Goal: Transaction & Acquisition: Purchase product/service

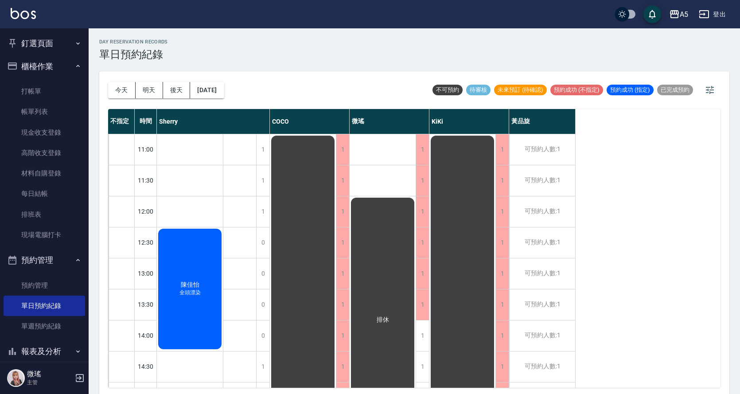
click at [669, 118] on div "不指定 時間 Sherry COCO 微瑤 KiKi [PERSON_NAME]11:00 11:30 12:00 12:30 13:00 13:30 14:…" at bounding box center [414, 248] width 613 height 279
click at [30, 102] on link "帳單列表" at bounding box center [45, 112] width 82 height 20
click at [37, 94] on link "打帳單" at bounding box center [45, 91] width 82 height 20
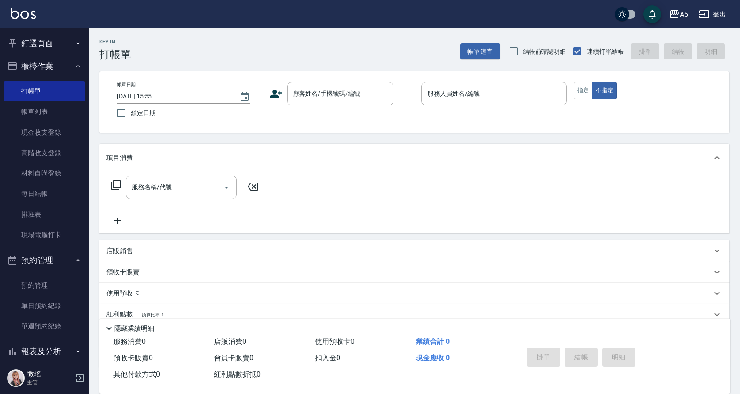
click at [496, 107] on p at bounding box center [494, 110] width 145 height 9
click at [485, 94] on input "服務人員姓名/編號" at bounding box center [494, 94] width 137 height 16
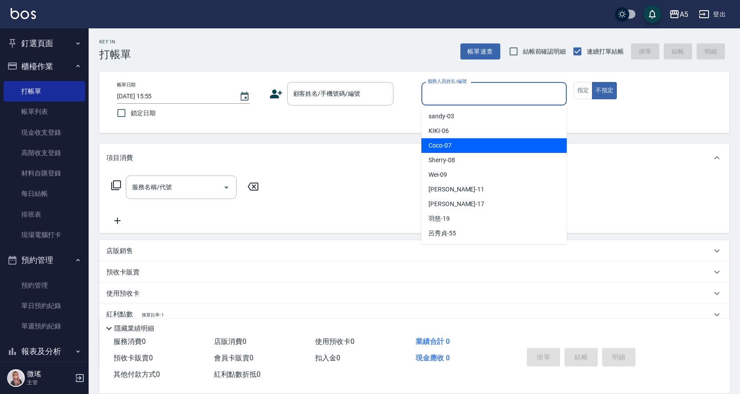
click at [479, 149] on div "Coco -07" at bounding box center [494, 145] width 145 height 15
type input "Coco-07"
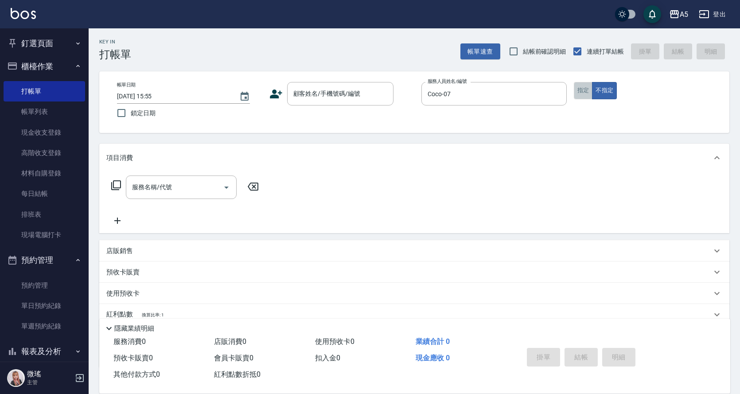
click at [588, 86] on button "指定" at bounding box center [583, 90] width 19 height 17
click at [335, 97] on input "顧客姓名/手機號碼/編號" at bounding box center [333, 94] width 85 height 16
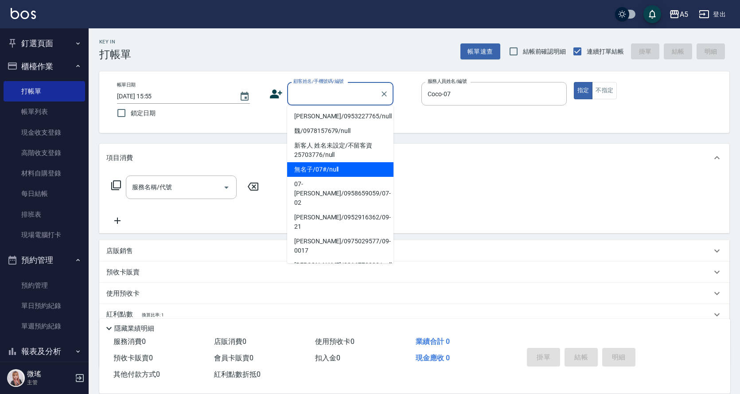
click at [333, 174] on li "無名子/07#/null" at bounding box center [340, 169] width 106 height 15
type input "無名子/07#/null"
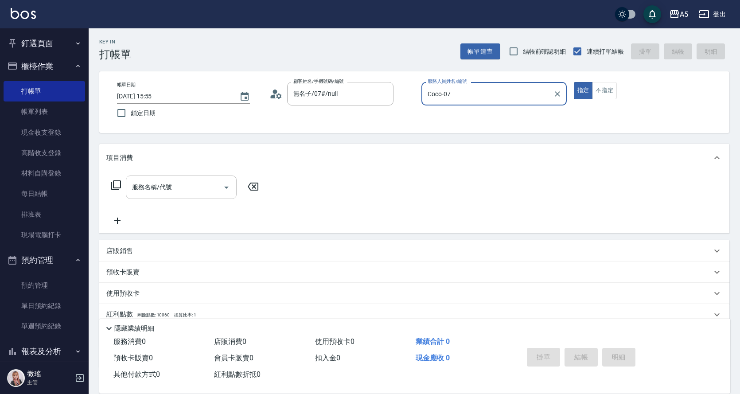
click at [162, 194] on input "服務名稱/代號" at bounding box center [175, 188] width 90 height 16
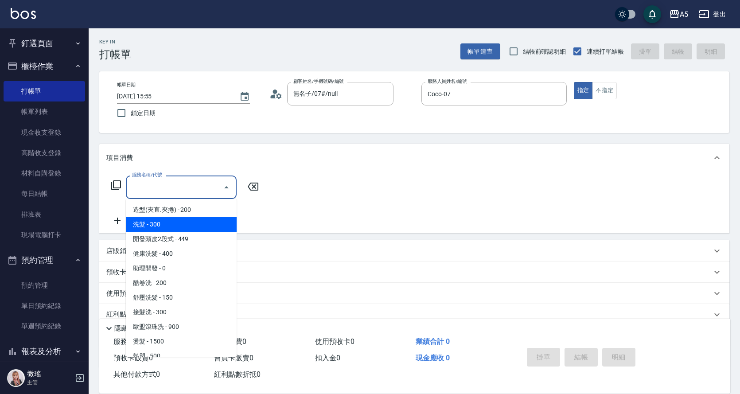
click at [163, 227] on span "洗髮 - 300" at bounding box center [181, 224] width 111 height 15
type input "洗髮(201)"
type input "30"
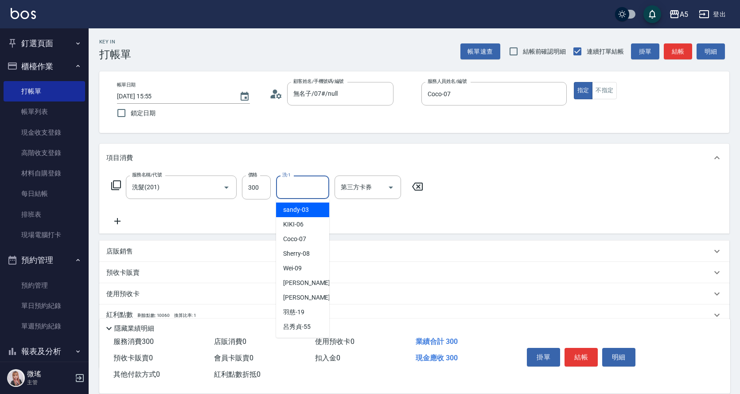
click at [288, 184] on input "洗-1" at bounding box center [302, 188] width 45 height 16
click at [321, 211] on div "sandy -03" at bounding box center [302, 210] width 53 height 15
type input "sandy-03"
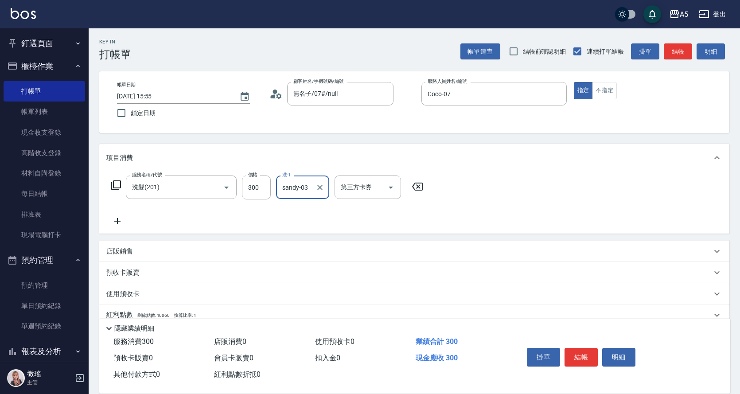
scroll to position [59, 0]
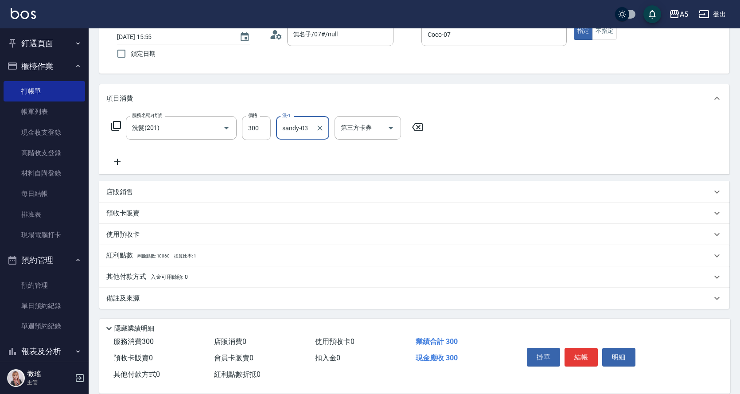
click at [135, 282] on div "其他付款方式 入金可用餘額: 0" at bounding box center [414, 276] width 630 height 21
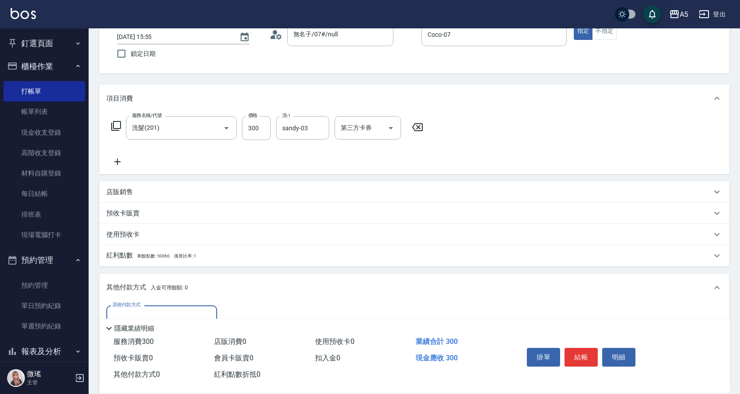
scroll to position [164, 0]
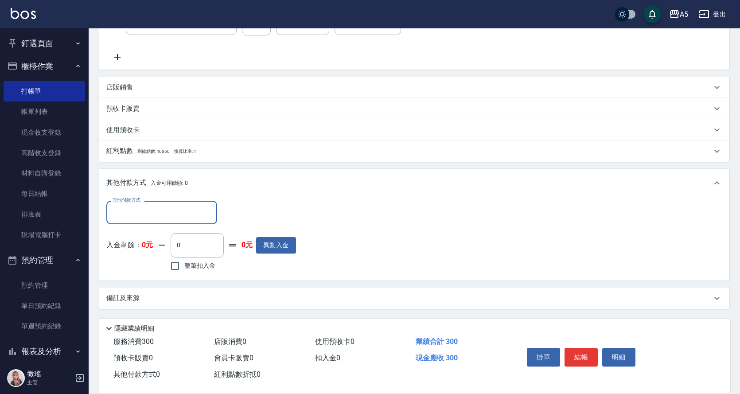
click at [163, 212] on input "其他付款方式" at bounding box center [161, 213] width 103 height 16
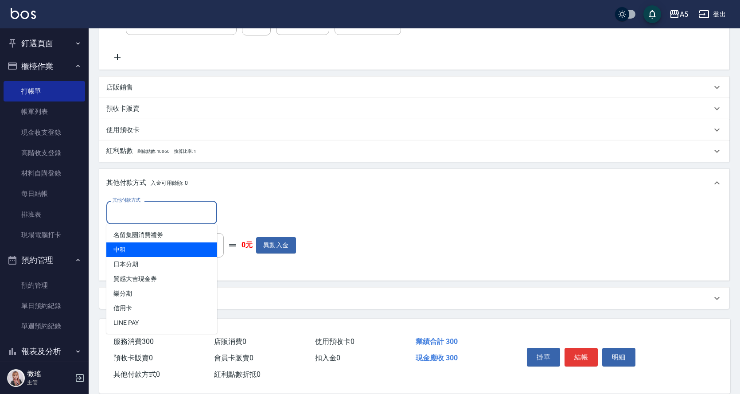
click at [148, 252] on span "中租" at bounding box center [161, 249] width 111 height 15
type input "中租"
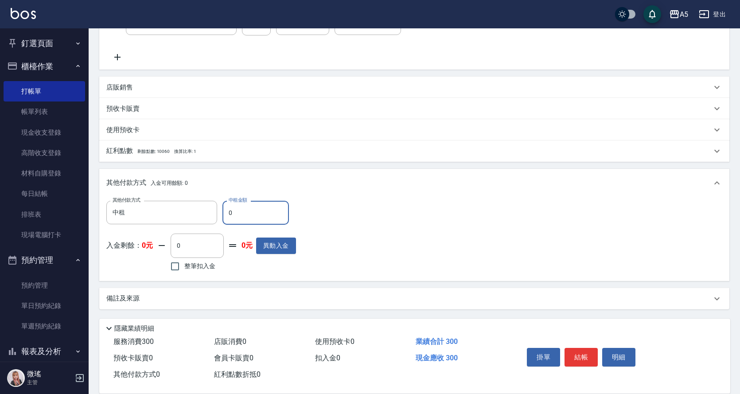
click at [231, 217] on input "0" at bounding box center [256, 213] width 66 height 24
type input "33"
type input "20"
type input "300"
type input "0"
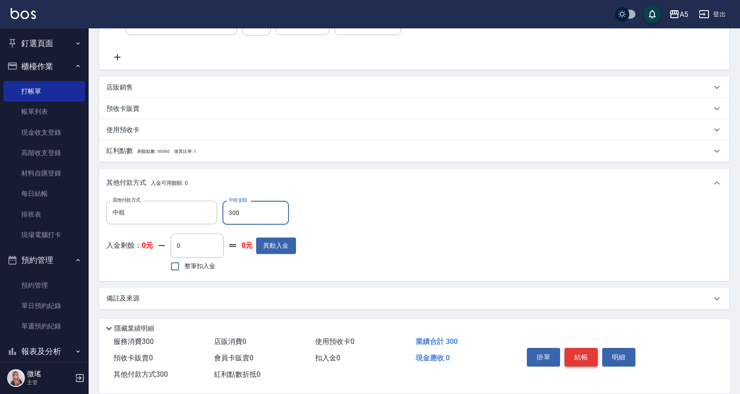
type input "300"
click at [588, 352] on button "結帳" at bounding box center [581, 357] width 33 height 19
click at [588, 352] on div "掛單 結帳 明細" at bounding box center [582, 358] width 116 height 28
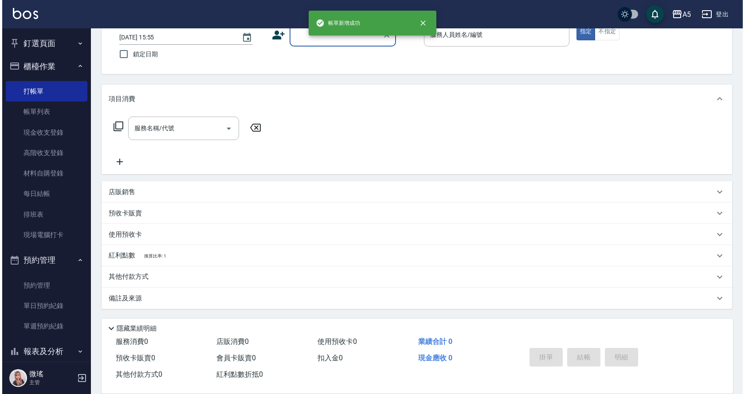
scroll to position [0, 0]
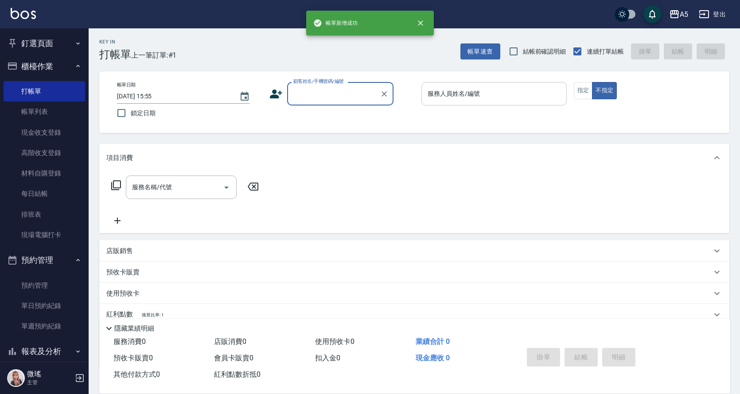
click at [444, 103] on div "服務人員姓名/編號" at bounding box center [494, 93] width 145 height 23
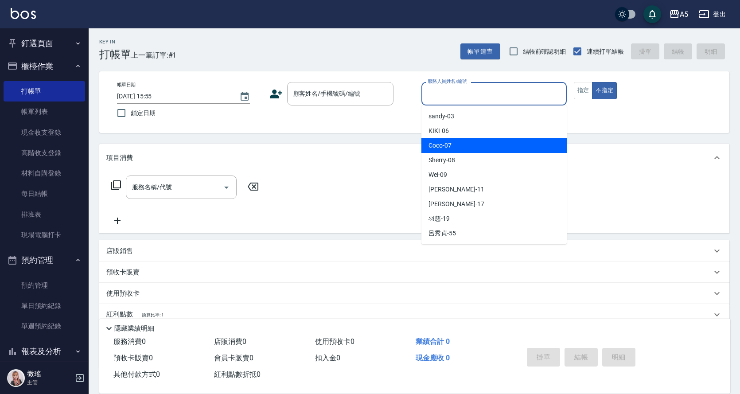
click at [447, 145] on span "Coco -07" at bounding box center [440, 145] width 23 height 9
type input "Coco-07"
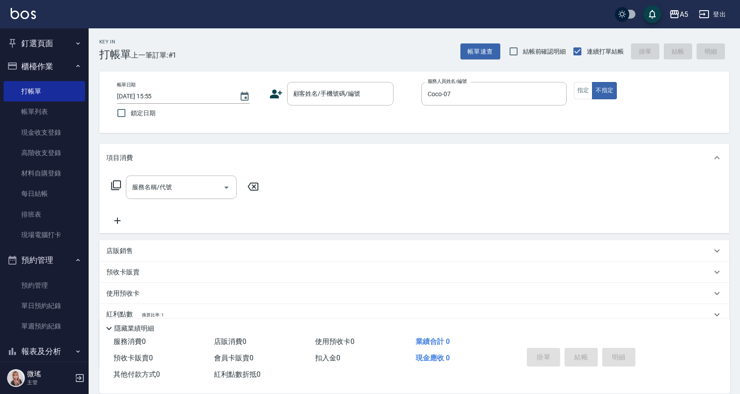
click at [447, 145] on div "項目消費" at bounding box center [414, 158] width 630 height 28
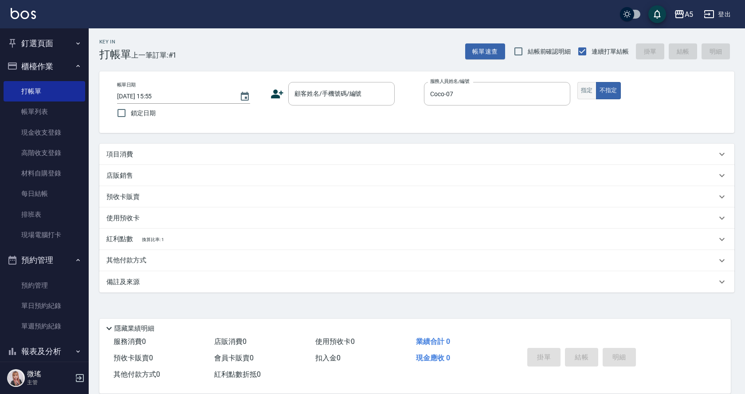
click at [589, 94] on button "指定" at bounding box center [586, 90] width 19 height 17
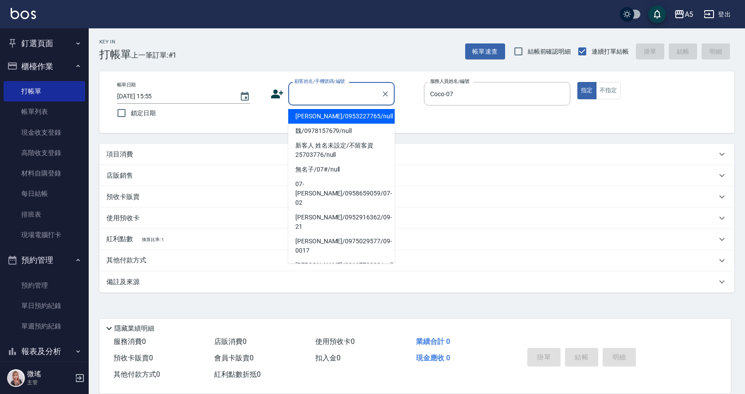
click at [307, 92] on input "顧客姓名/手機號碼/編號" at bounding box center [334, 94] width 85 height 16
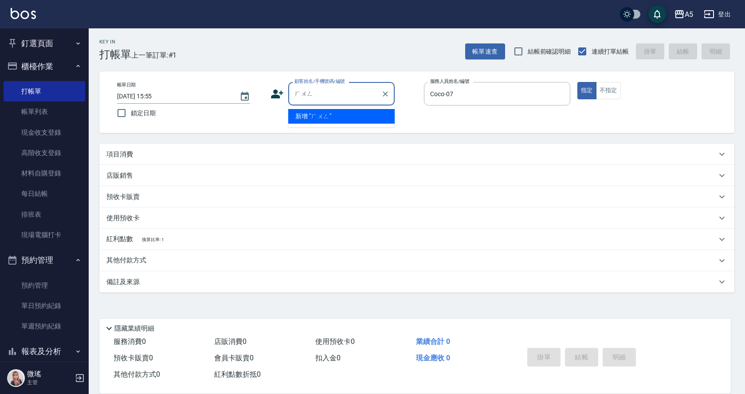
type input "[PERSON_NAME]"
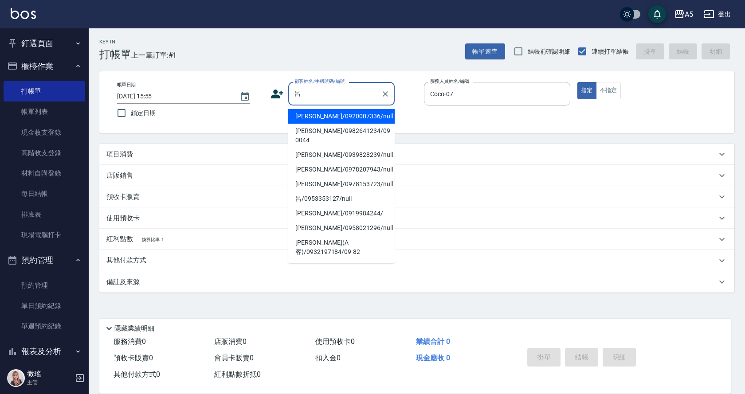
click at [333, 118] on li "[PERSON_NAME]/0920007336/null" at bounding box center [341, 116] width 106 height 15
type input "[PERSON_NAME]/0920007336/null"
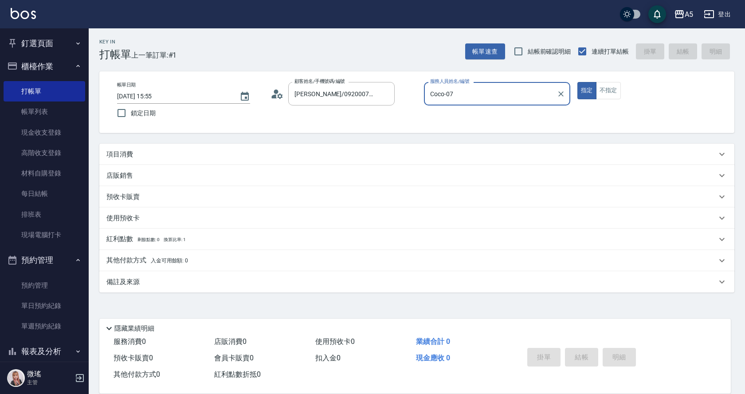
click at [149, 153] on div "項目消費" at bounding box center [411, 154] width 610 height 9
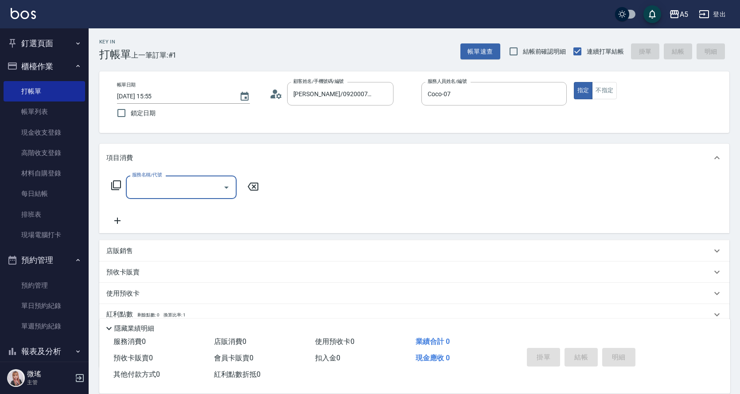
click at [117, 186] on icon at bounding box center [116, 185] width 11 height 11
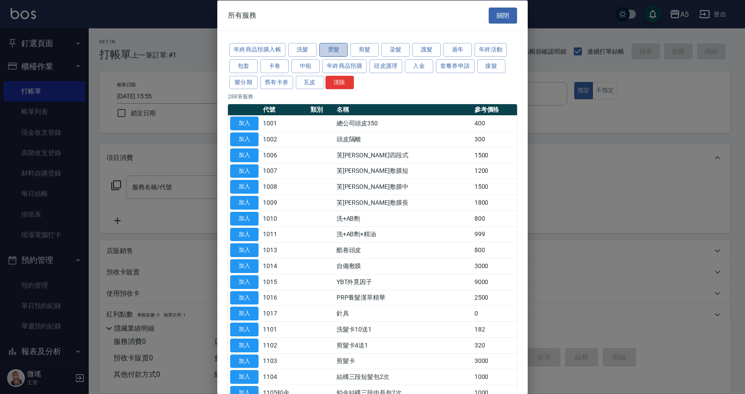
click at [337, 56] on button "燙髮" at bounding box center [333, 50] width 28 height 14
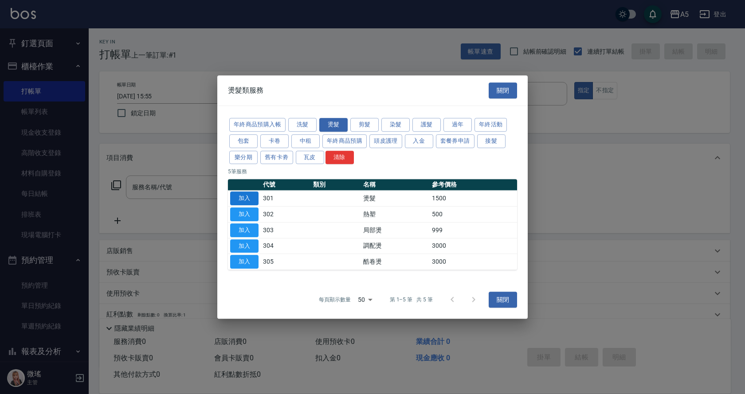
click at [242, 195] on button "加入" at bounding box center [244, 199] width 28 height 14
type input "燙髮(301)"
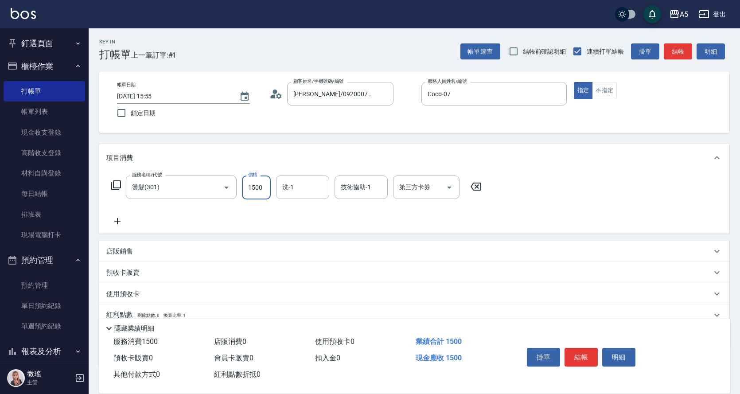
click at [267, 191] on input "1500" at bounding box center [256, 188] width 29 height 24
type input "0"
click at [267, 191] on input "11" at bounding box center [256, 188] width 29 height 24
click at [260, 193] on input "11" at bounding box center [256, 188] width 29 height 24
type input "11"
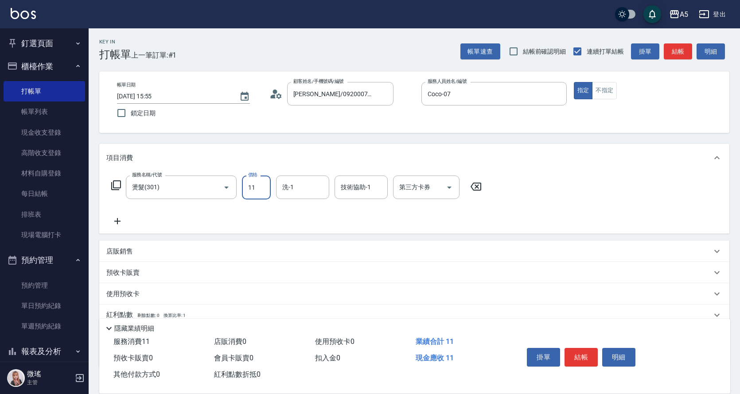
type input "10"
type input "118"
type input "0"
type input "18"
type input "10"
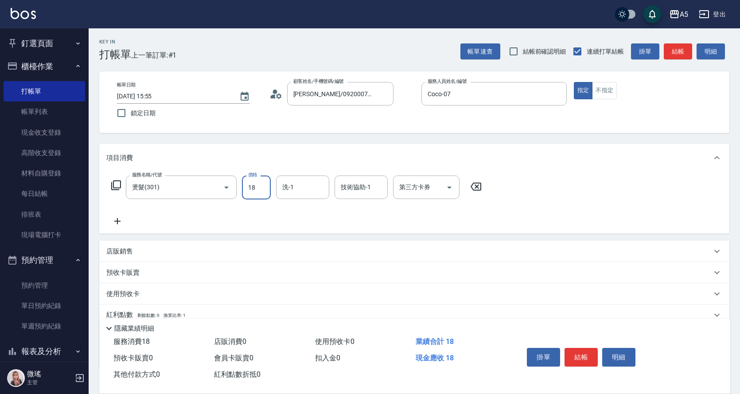
type input "188"
type input "180"
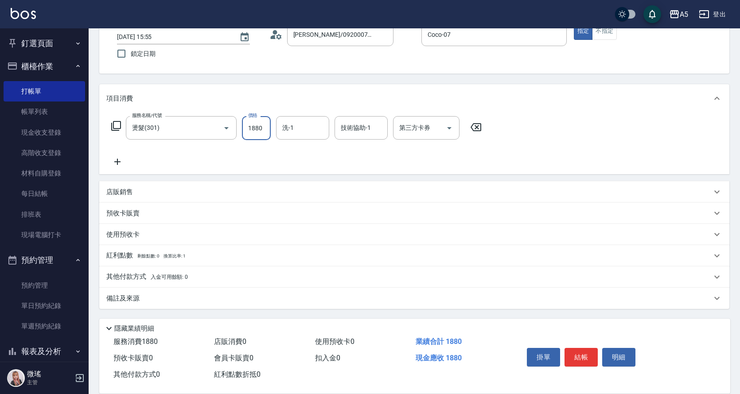
type input "1880"
click at [159, 297] on div "備註及來源" at bounding box center [409, 298] width 606 height 9
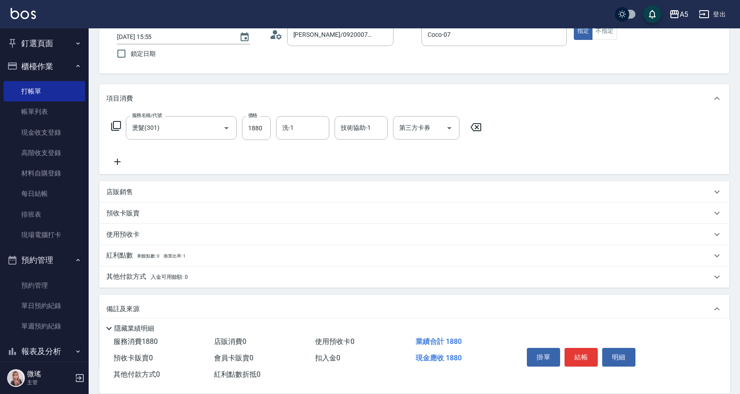
scroll to position [119, 0]
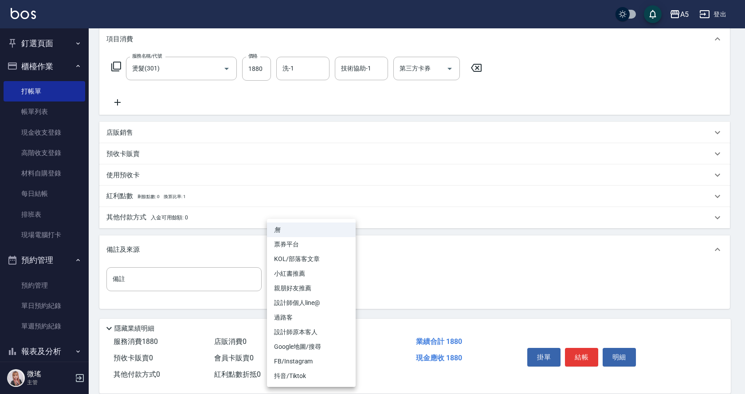
click at [292, 285] on body "A5 登出 釘選頁面 打帳單 店家日報表 設計師日報表 設計師業績月報表 櫃檯作業 打帳單 帳單列表 現金收支登錄 高階收支登錄 材料自購登錄 每日結帳 排班…" at bounding box center [372, 137] width 745 height 513
click at [294, 293] on li "親朋好友推薦" at bounding box center [311, 288] width 89 height 15
type input "親朋好友推薦"
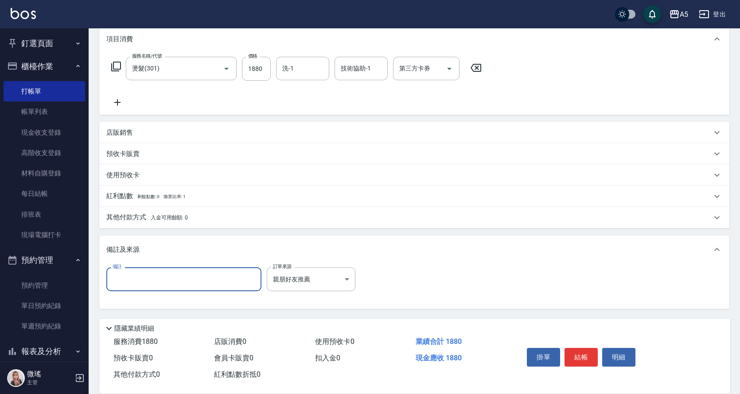
click at [211, 274] on input "備註" at bounding box center [183, 279] width 155 height 24
click at [163, 286] on input "備註" at bounding box center [183, 279] width 155 height 24
click at [126, 281] on input "[PERSON_NAME]" at bounding box center [183, 279] width 155 height 24
click at [128, 284] on input "[PERSON_NAME]" at bounding box center [183, 279] width 155 height 24
click at [126, 278] on input "[PERSON_NAME]" at bounding box center [183, 279] width 155 height 24
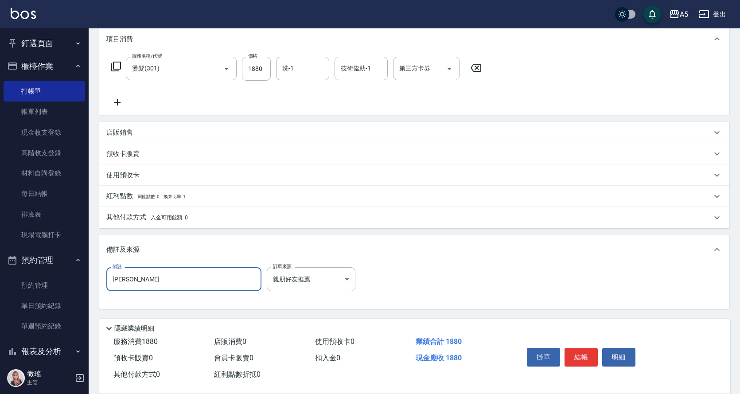
click at [127, 281] on input "[PERSON_NAME]" at bounding box center [183, 279] width 155 height 24
type input "[PERSON_NAME] 朋友"
click at [587, 352] on button "結帳" at bounding box center [581, 357] width 33 height 19
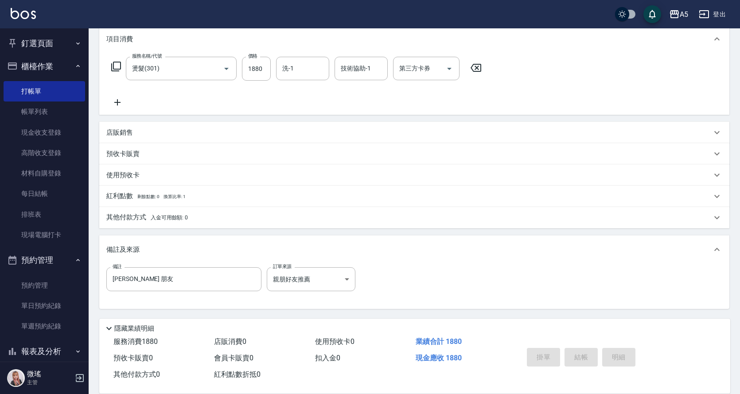
type input "[DATE] 15:58"
type input "0"
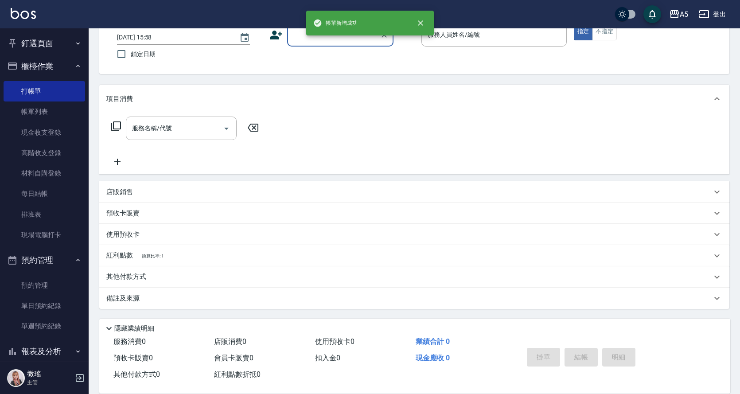
scroll to position [0, 0]
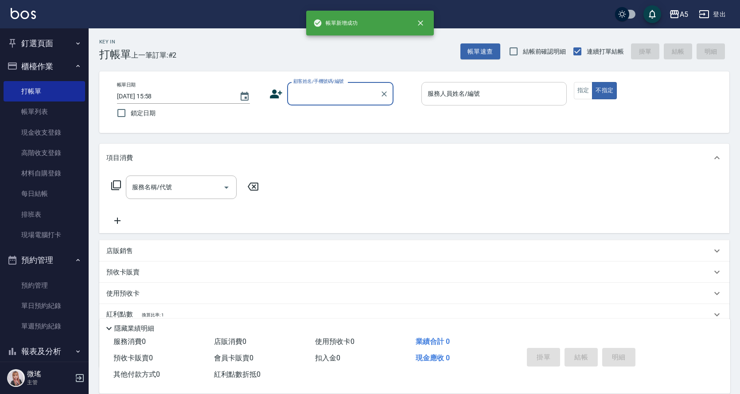
click at [490, 94] on input "服務人員姓名/編號" at bounding box center [494, 94] width 137 height 16
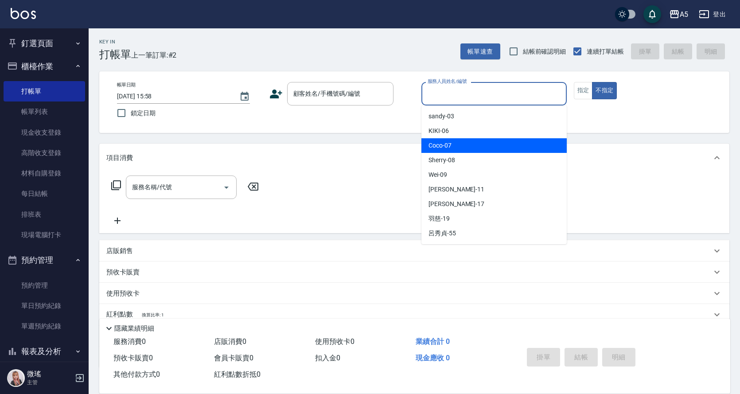
click at [485, 149] on div "Coco -07" at bounding box center [494, 145] width 145 height 15
type input "Coco-07"
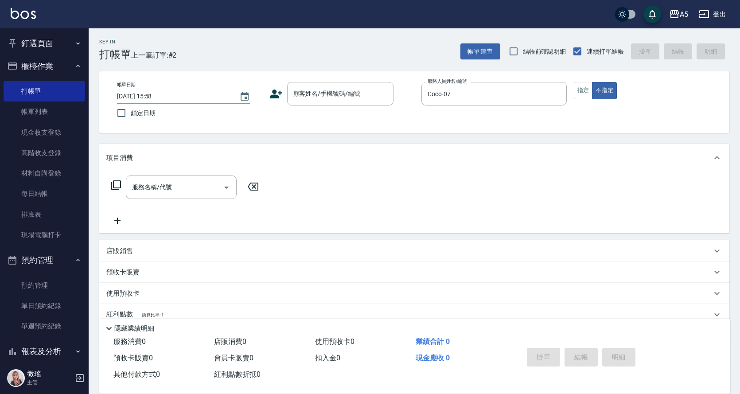
click at [581, 101] on div "帳單日期 [DATE] 15:58 鎖定日期 顧客姓名/手機號碼/編號 顧客姓名/手機號碼/編號 服務人員姓名/編號 Coco-07 服務人員姓名/編號 指定…" at bounding box center [414, 102] width 609 height 40
click at [582, 97] on button "指定" at bounding box center [583, 90] width 19 height 17
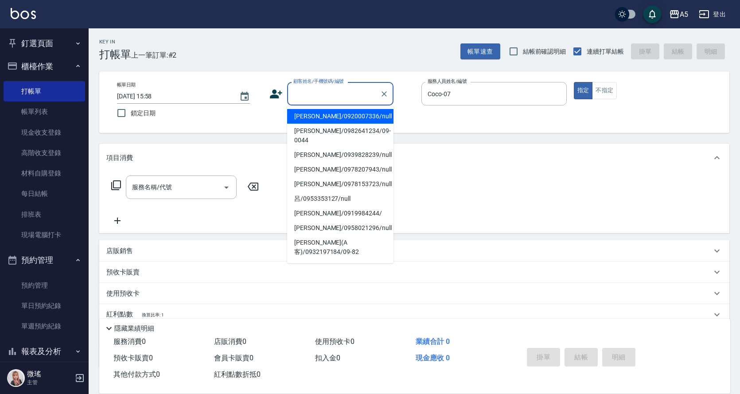
click at [336, 94] on input "顧客姓名/手機號碼/編號" at bounding box center [333, 94] width 85 height 16
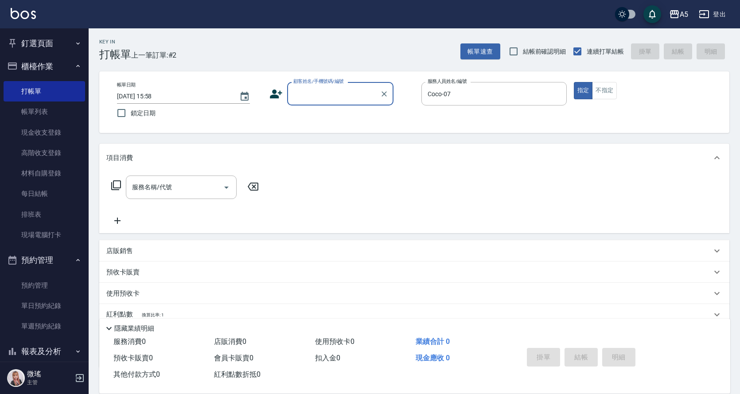
click at [320, 91] on input "顧客姓名/手機號碼/編號" at bounding box center [333, 94] width 85 height 16
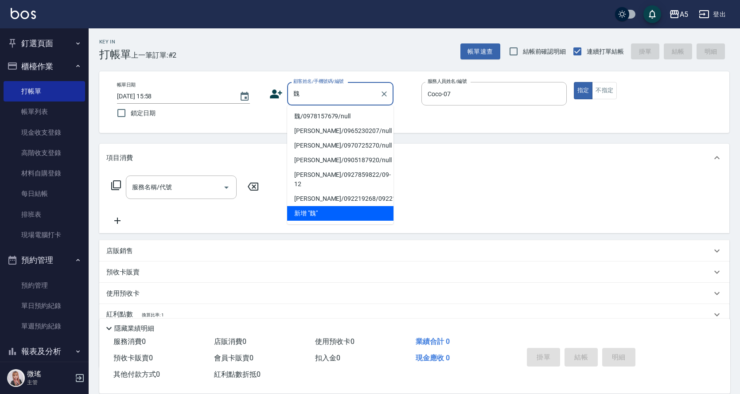
click at [339, 116] on li "魏/0978157679/null" at bounding box center [340, 116] width 106 height 15
type input "魏/0978157679/null"
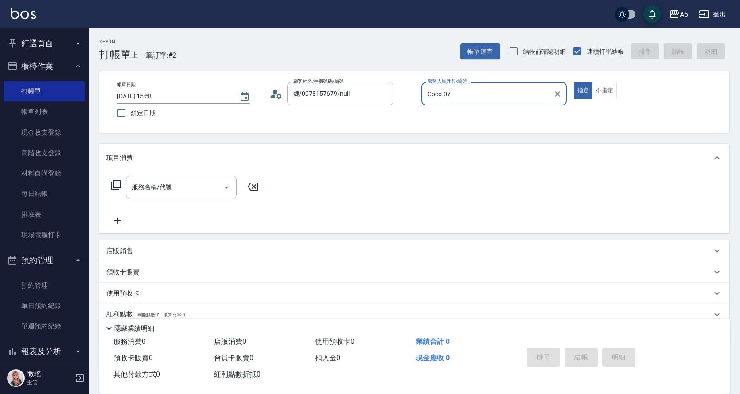
click at [169, 191] on div "服務名稱/代號 服務名稱/代號" at bounding box center [181, 187] width 111 height 23
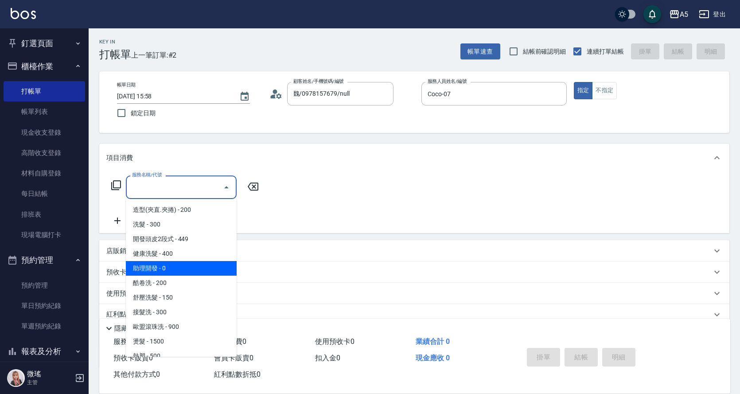
scroll to position [177, 0]
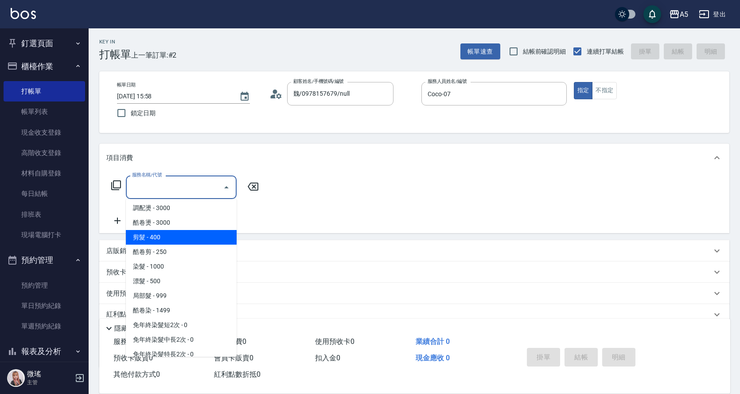
click at [164, 242] on span "剪髮 - 400" at bounding box center [181, 237] width 111 height 15
type input "剪髮(401)"
type input "40"
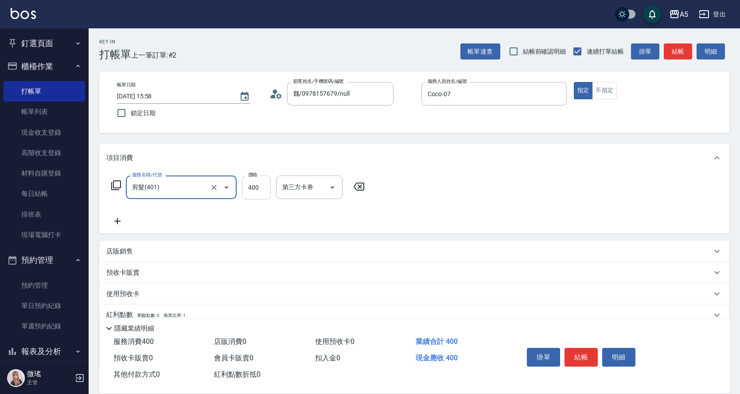
click at [250, 196] on input "400" at bounding box center [256, 188] width 29 height 24
type input "0"
type input "50"
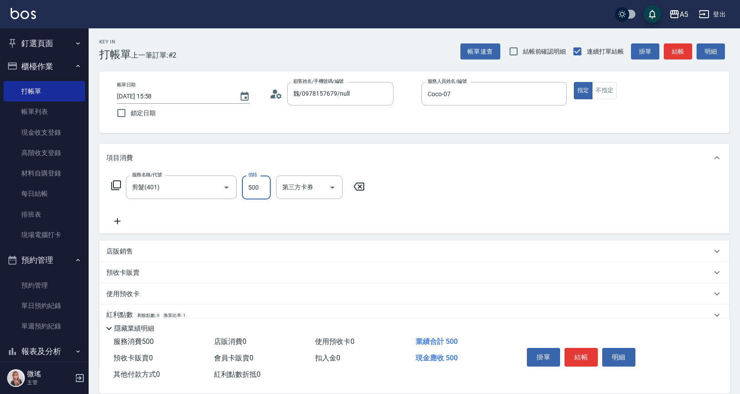
type input "500"
click at [573, 356] on button "結帳" at bounding box center [581, 357] width 33 height 19
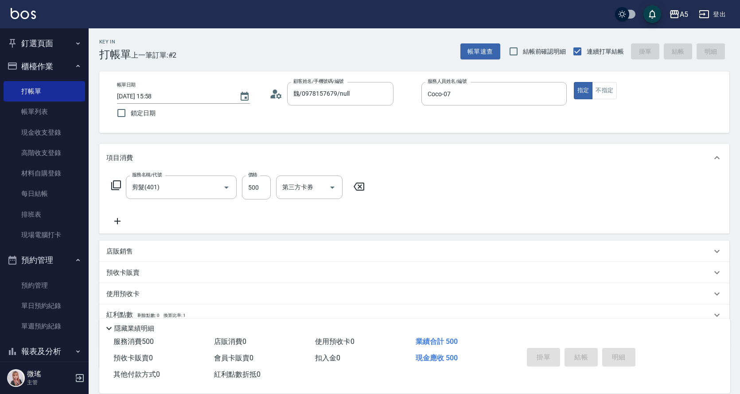
type input "[DATE] 15:59"
type input "0"
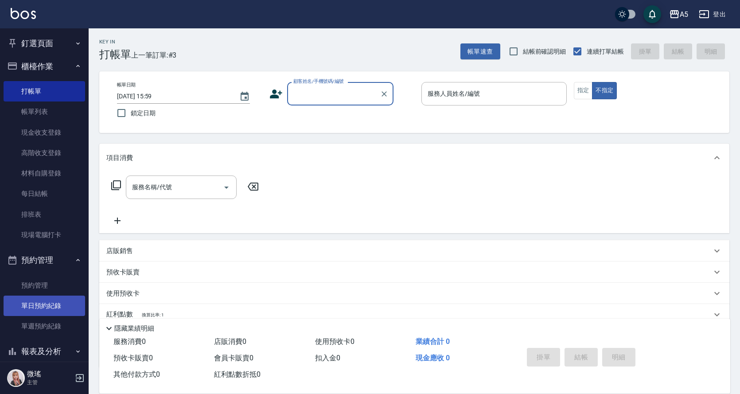
click at [53, 305] on link "單日預約紀錄" at bounding box center [45, 306] width 82 height 20
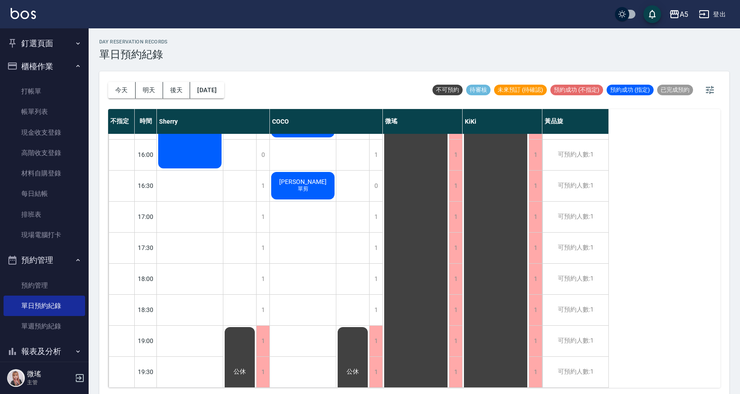
scroll to position [312, 0]
